Goal: Task Accomplishment & Management: Manage account settings

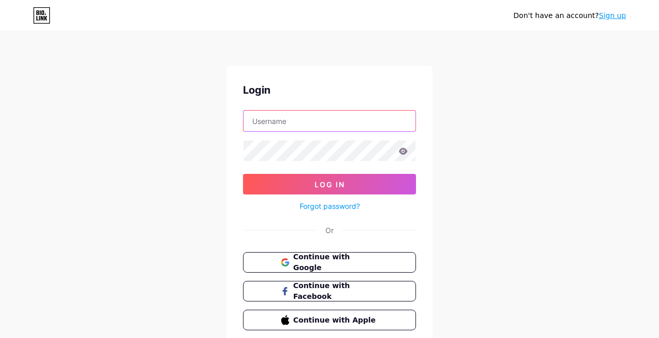
type input "andreadantas"
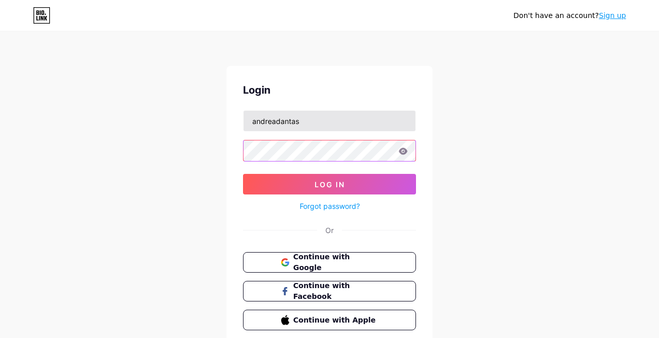
click at [330, 184] on button "Log In" at bounding box center [329, 184] width 173 height 21
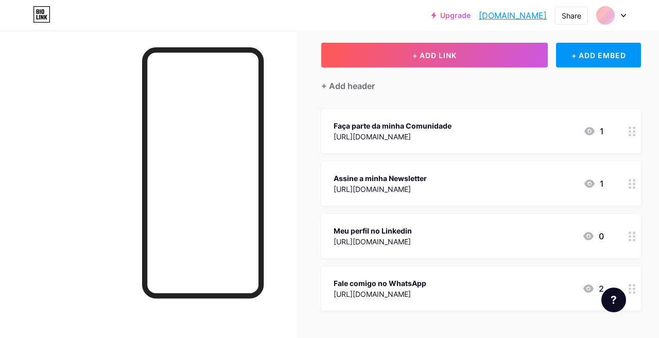
scroll to position [54, 0]
click at [632, 133] on icon at bounding box center [632, 131] width 7 height 10
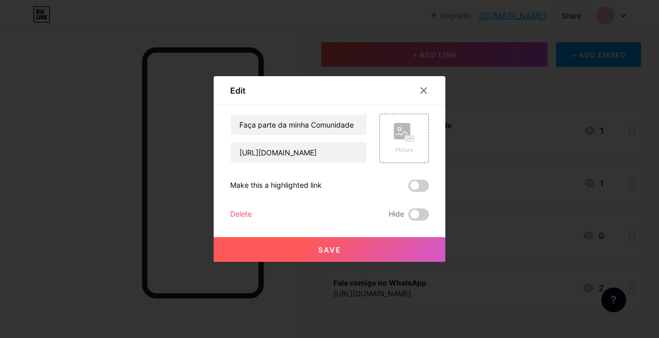
click at [236, 217] on div "Delete" at bounding box center [241, 215] width 22 height 12
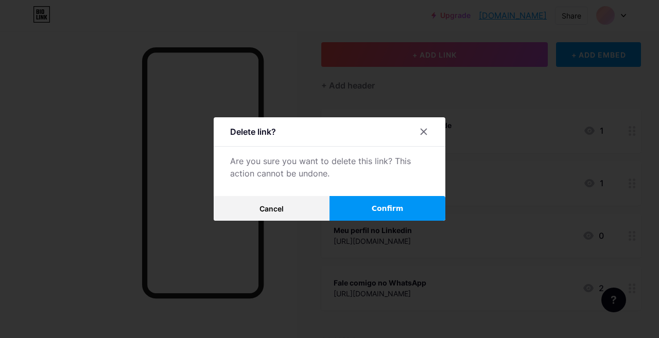
click at [419, 130] on div at bounding box center [424, 132] width 19 height 19
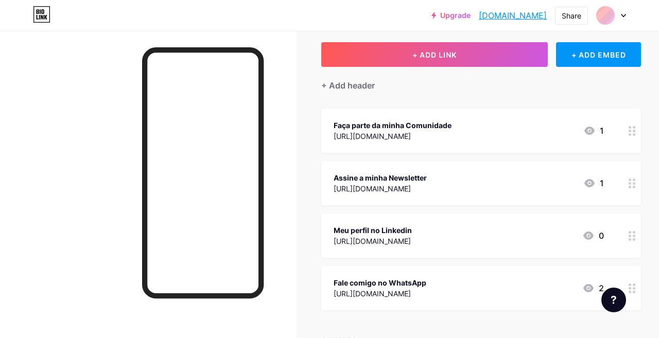
click at [637, 134] on div at bounding box center [633, 131] width 18 height 44
click at [415, 215] on span at bounding box center [418, 215] width 21 height 12
click at [408, 217] on input "checkbox" at bounding box center [408, 217] width 0 height 0
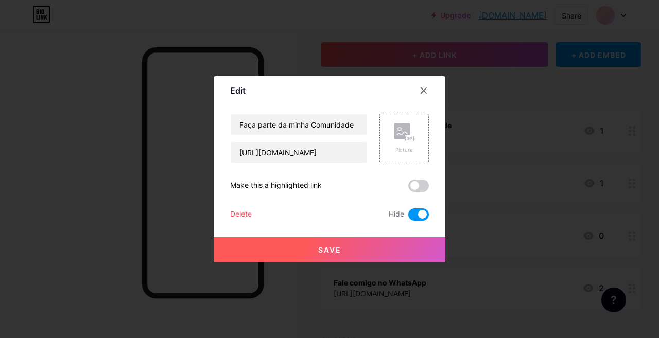
click at [324, 252] on span "Save" at bounding box center [329, 250] width 23 height 9
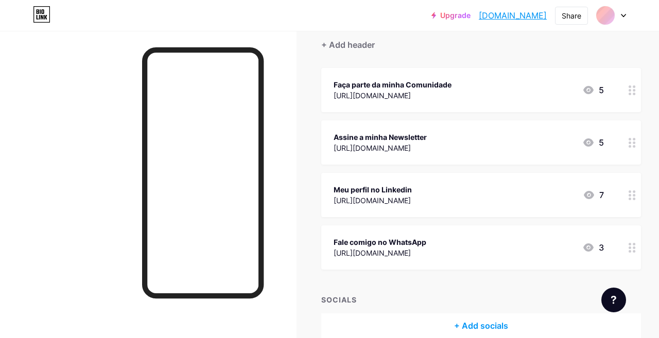
scroll to position [95, 0]
click at [632, 196] on icon at bounding box center [632, 195] width 7 height 10
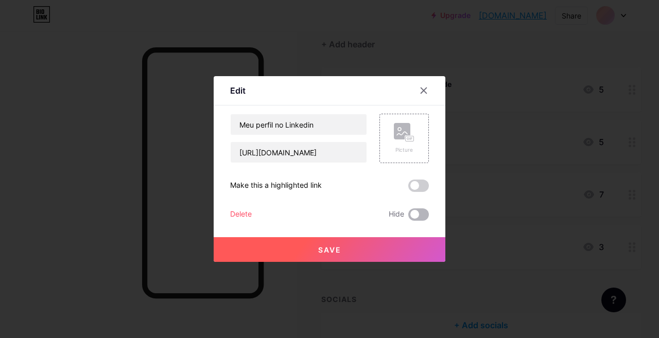
click at [417, 215] on span at bounding box center [418, 215] width 21 height 12
click at [408, 217] on input "checkbox" at bounding box center [408, 217] width 0 height 0
click at [331, 252] on span "Save" at bounding box center [329, 250] width 23 height 9
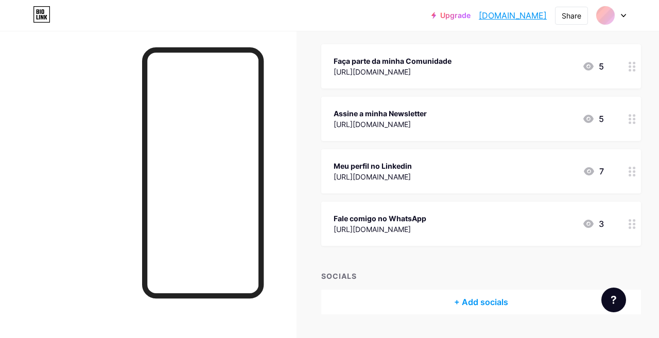
scroll to position [120, 0]
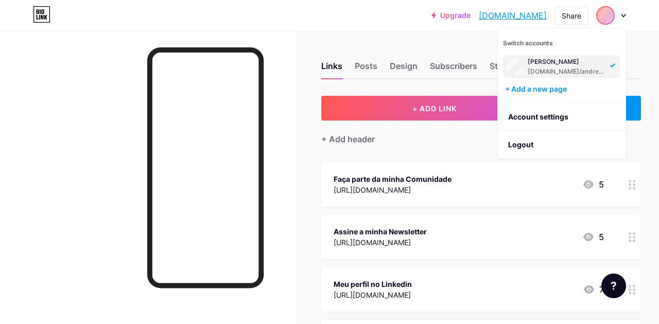
click at [650, 34] on div "Links Posts Design Subscribers Stats Settings + ADD LINK + ADD EMBED + Add head…" at bounding box center [342, 257] width 684 height 453
